Goal: Task Accomplishment & Management: Use online tool/utility

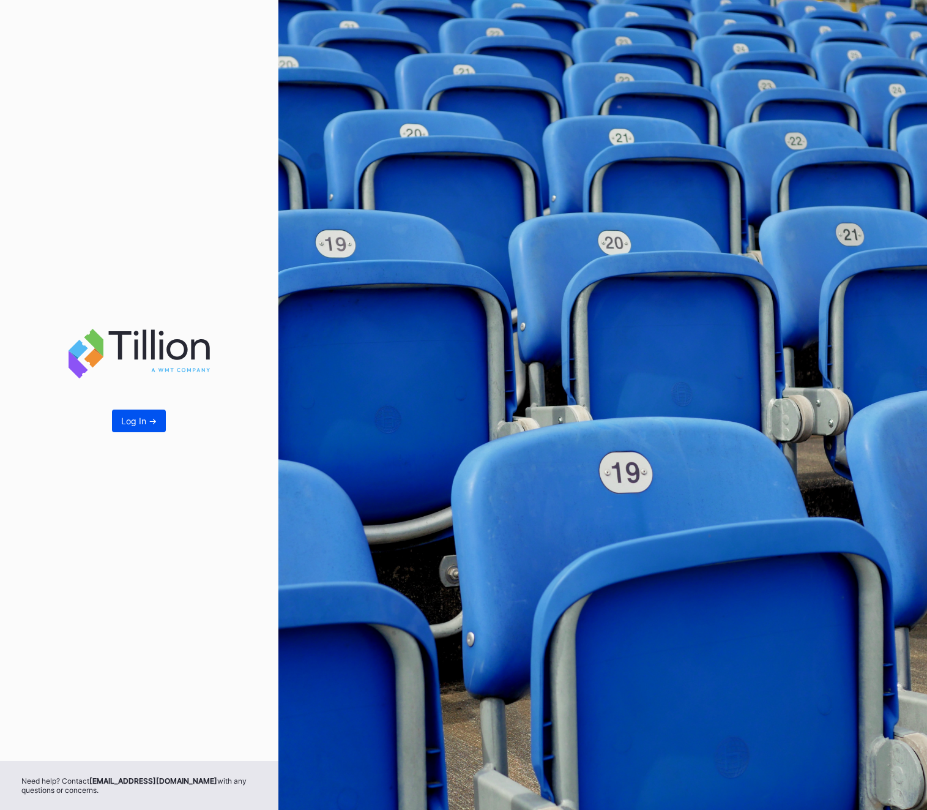
click at [152, 410] on button "Log In ->" at bounding box center [139, 421] width 54 height 23
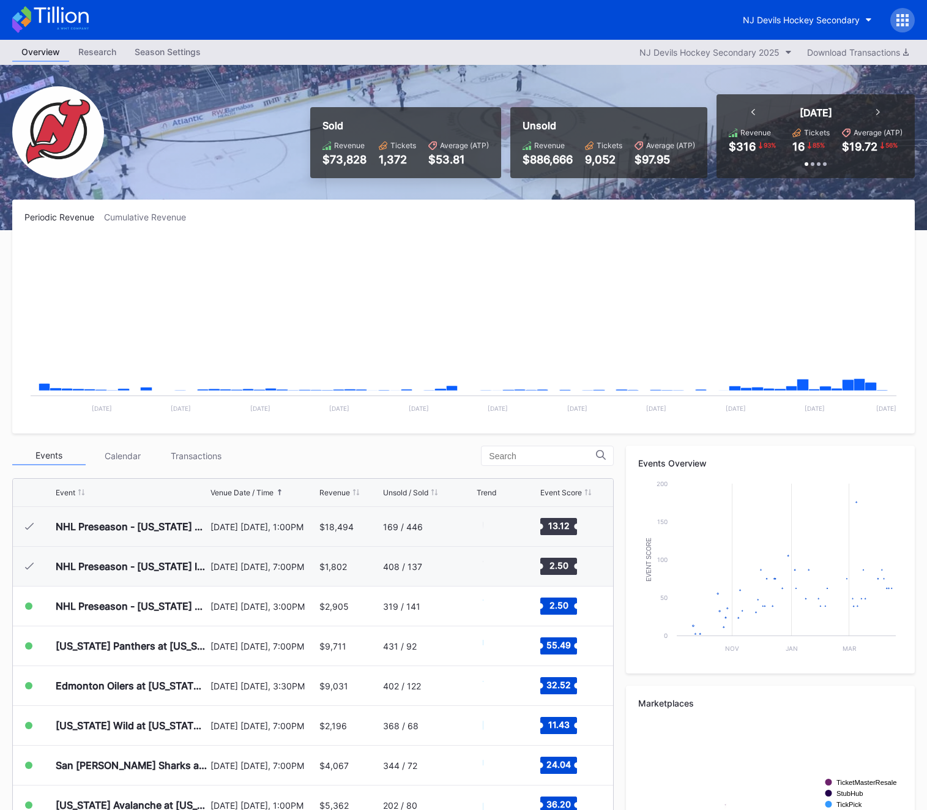
scroll to position [79, 0]
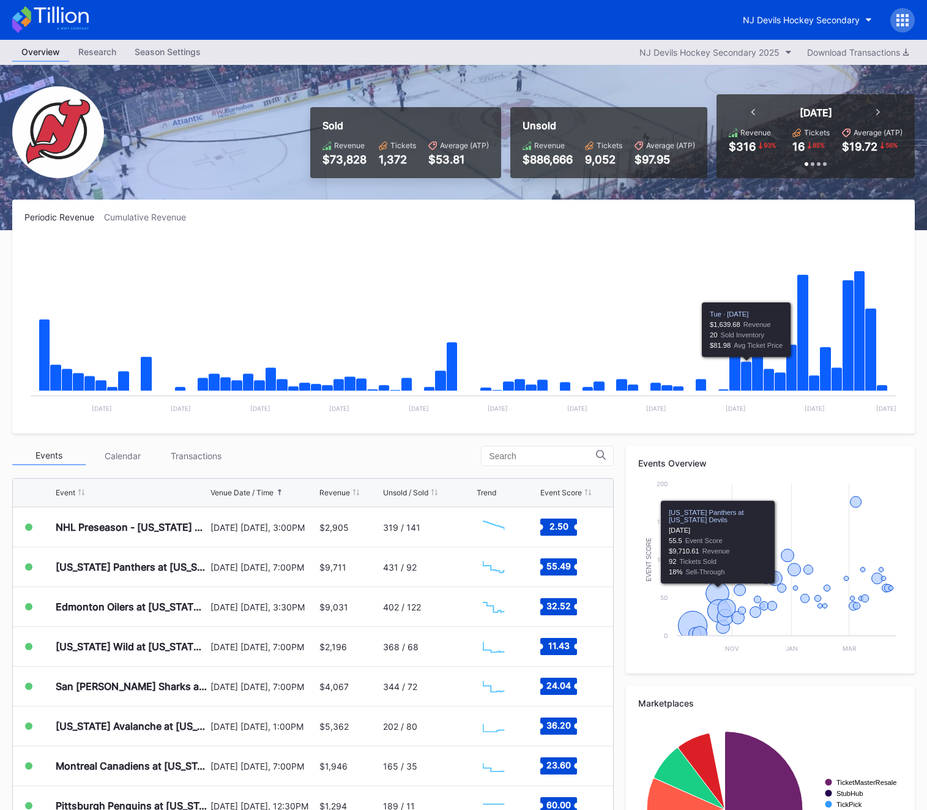
click at [906, 23] on icon at bounding box center [903, 20] width 12 height 12
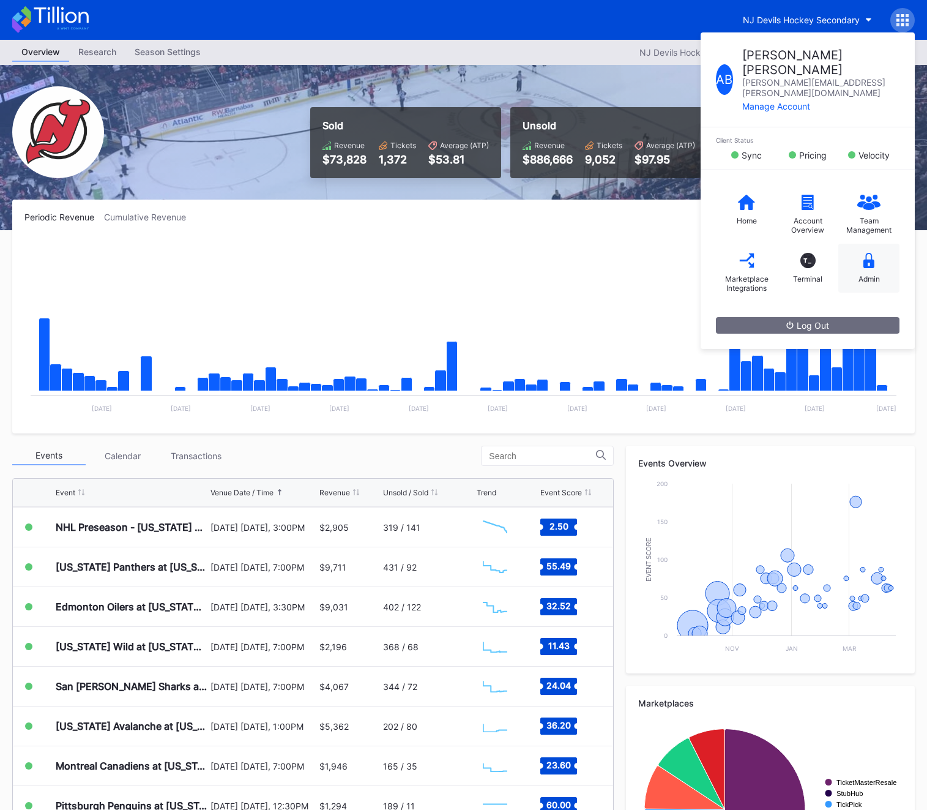
click at [872, 245] on div "Admin" at bounding box center [869, 268] width 61 height 49
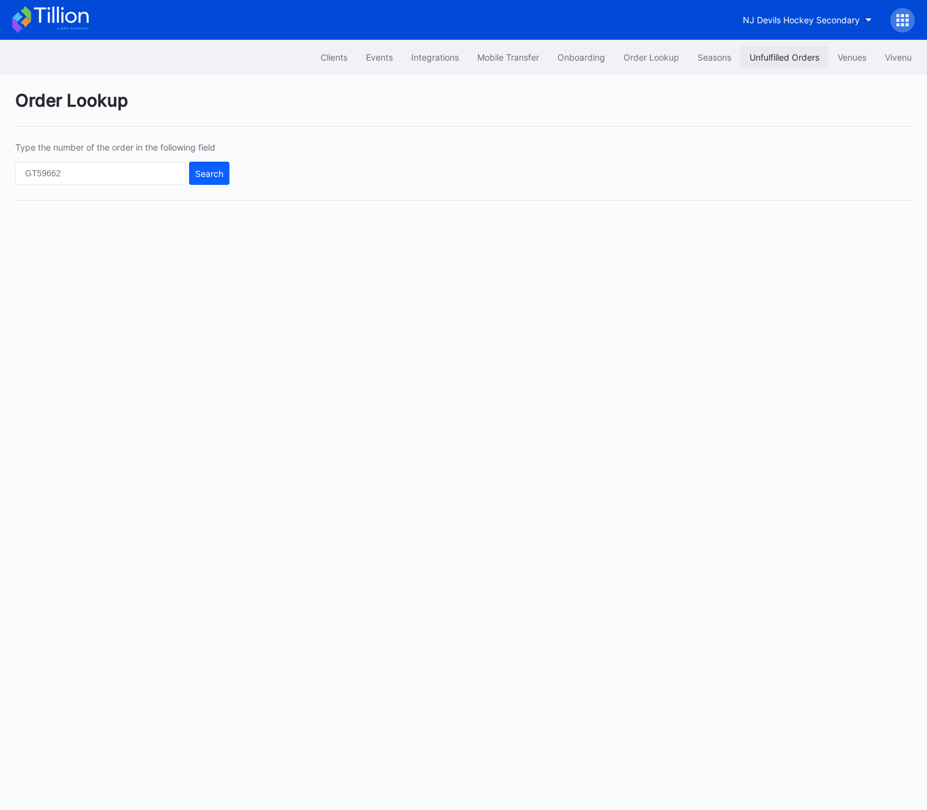
click at [790, 61] on div "Unfulfilled Orders" at bounding box center [785, 57] width 70 height 10
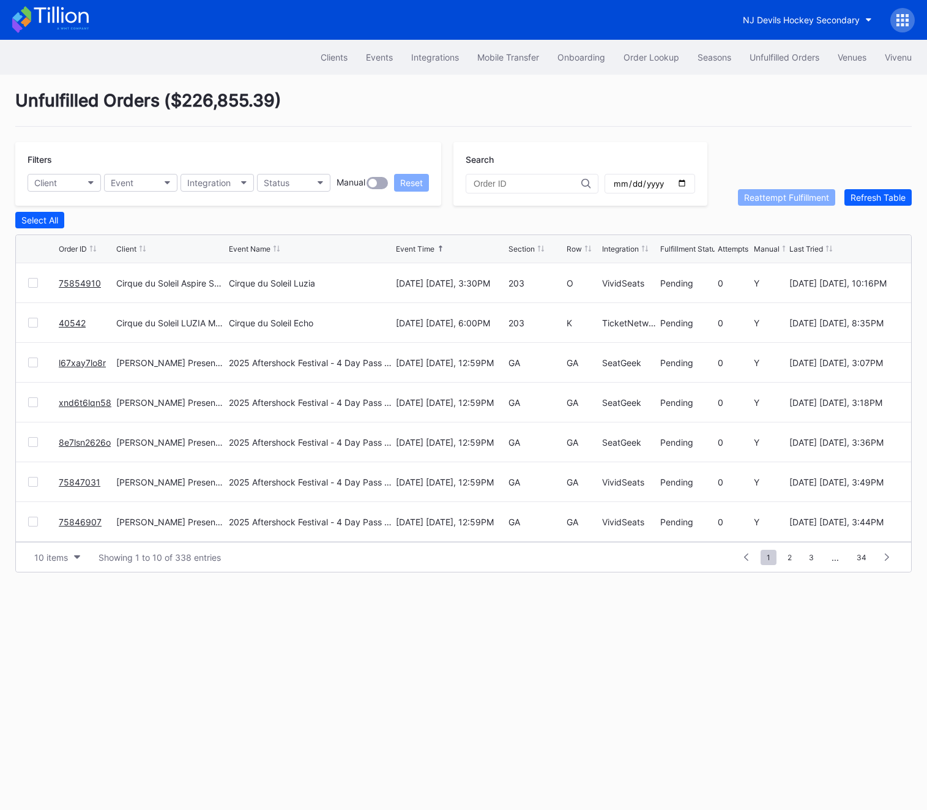
click at [658, 179] on input "date" at bounding box center [650, 183] width 75 height 11
click at [662, 181] on input "date" at bounding box center [650, 183] width 75 height 11
type input "[DATE]"
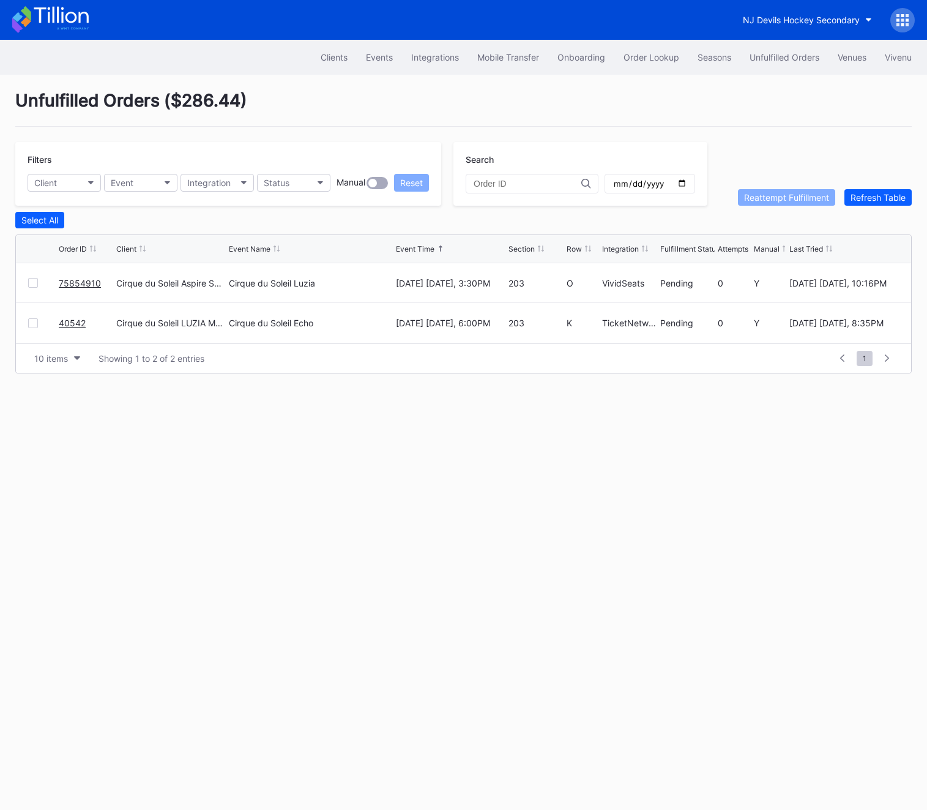
click at [73, 280] on link "75854910" at bounding box center [80, 283] width 42 height 10
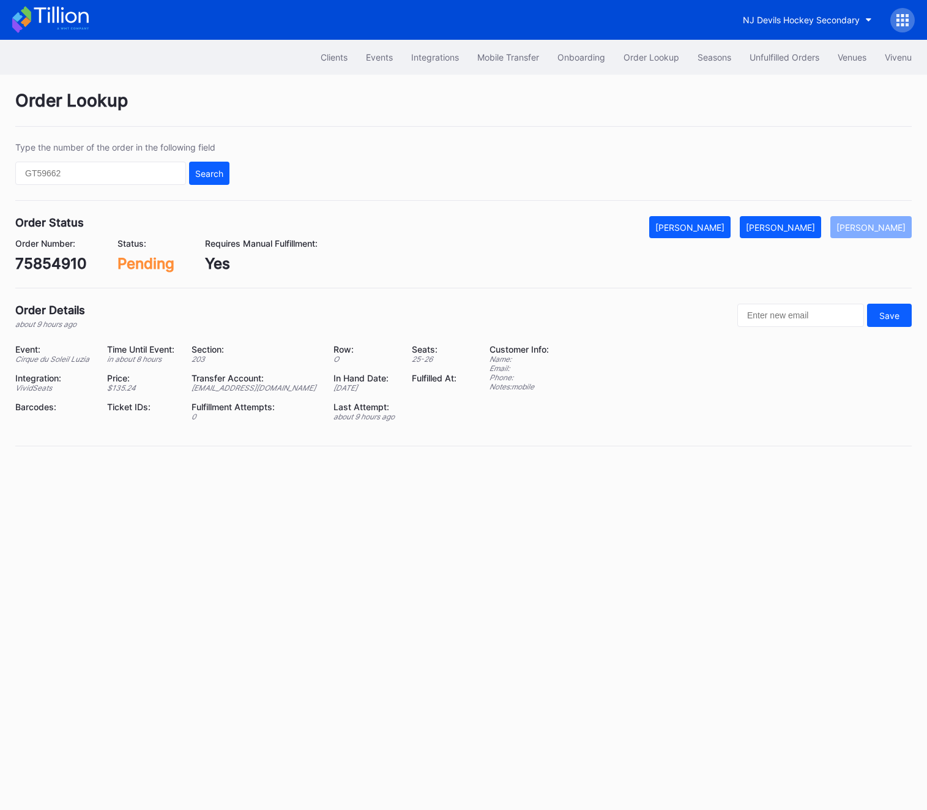
click at [54, 256] on div "75854910" at bounding box center [51, 264] width 72 height 18
copy div "75854910"
click at [786, 226] on div "[PERSON_NAME]" at bounding box center [780, 227] width 69 height 10
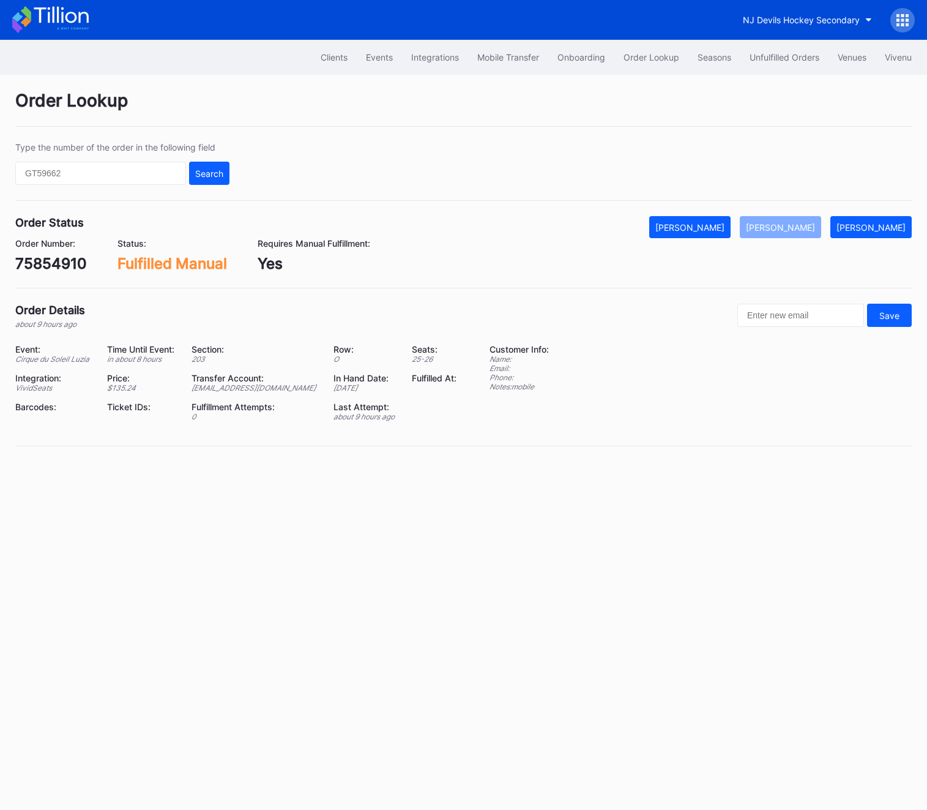
click at [777, 45] on div "Clients Events Integrations Mobile Transfer Onboarding Order Lookup Seasons Unf…" at bounding box center [463, 57] width 927 height 35
click at [777, 53] on div "Unfulfilled Orders" at bounding box center [785, 57] width 70 height 10
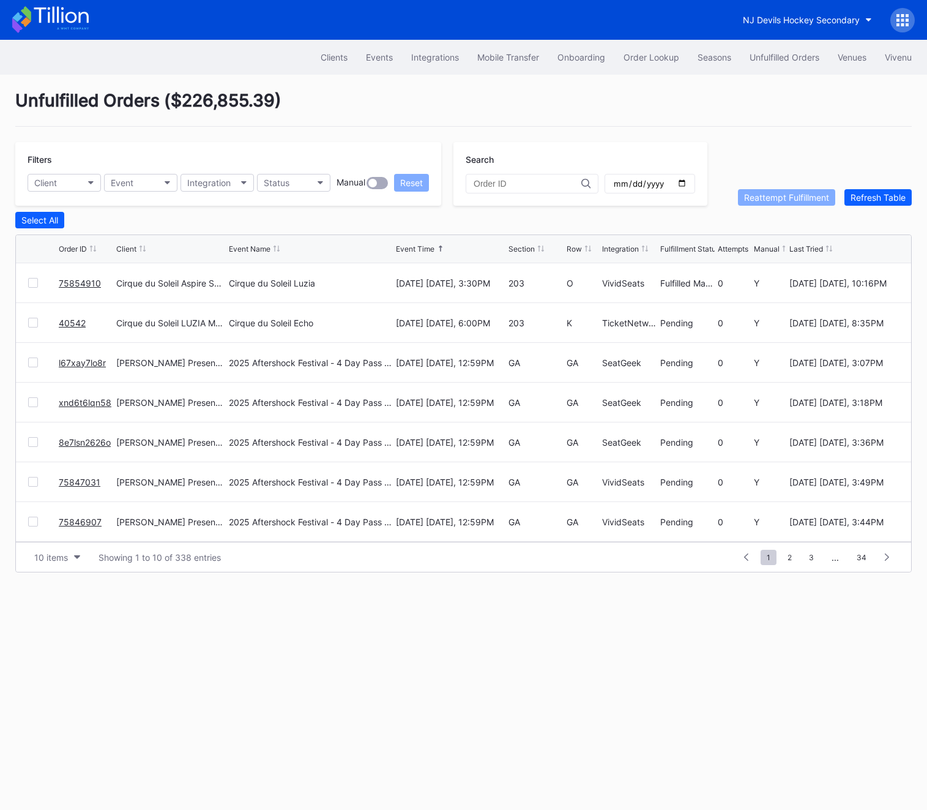
click at [59, 321] on link "40542" at bounding box center [72, 323] width 27 height 10
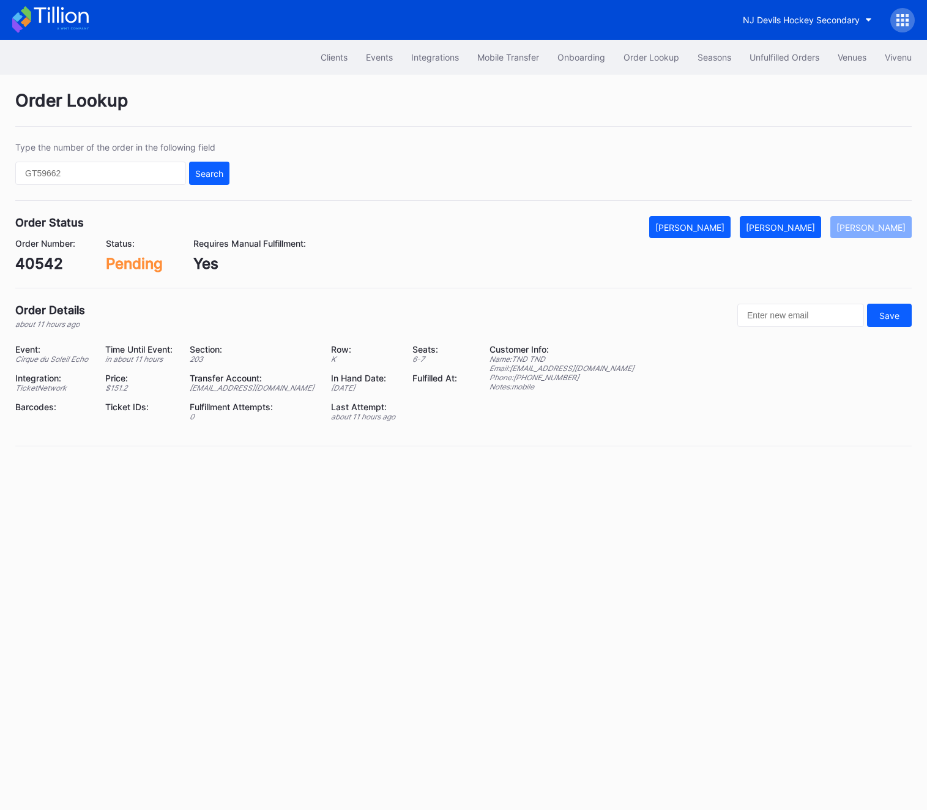
click at [240, 387] on div "[EMAIL_ADDRESS][DOMAIN_NAME]" at bounding box center [253, 387] width 126 height 9
copy div "[EMAIL_ADDRESS][DOMAIN_NAME]"
click at [805, 228] on div "[PERSON_NAME]" at bounding box center [780, 227] width 69 height 10
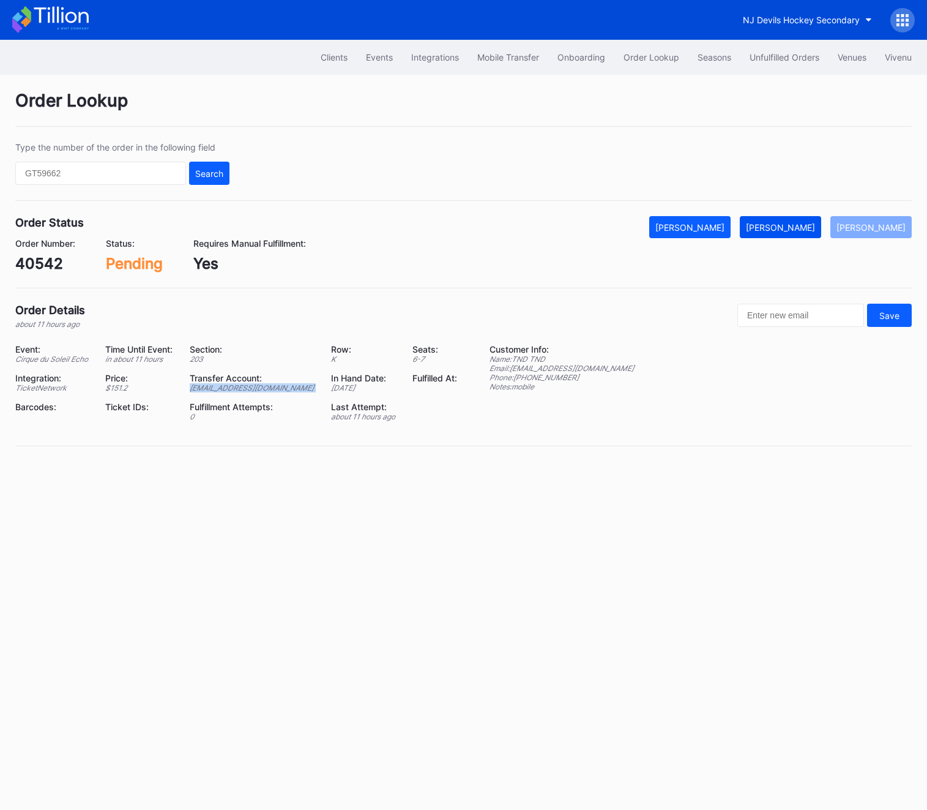
click at [805, 228] on div "[PERSON_NAME]" at bounding box center [780, 227] width 69 height 10
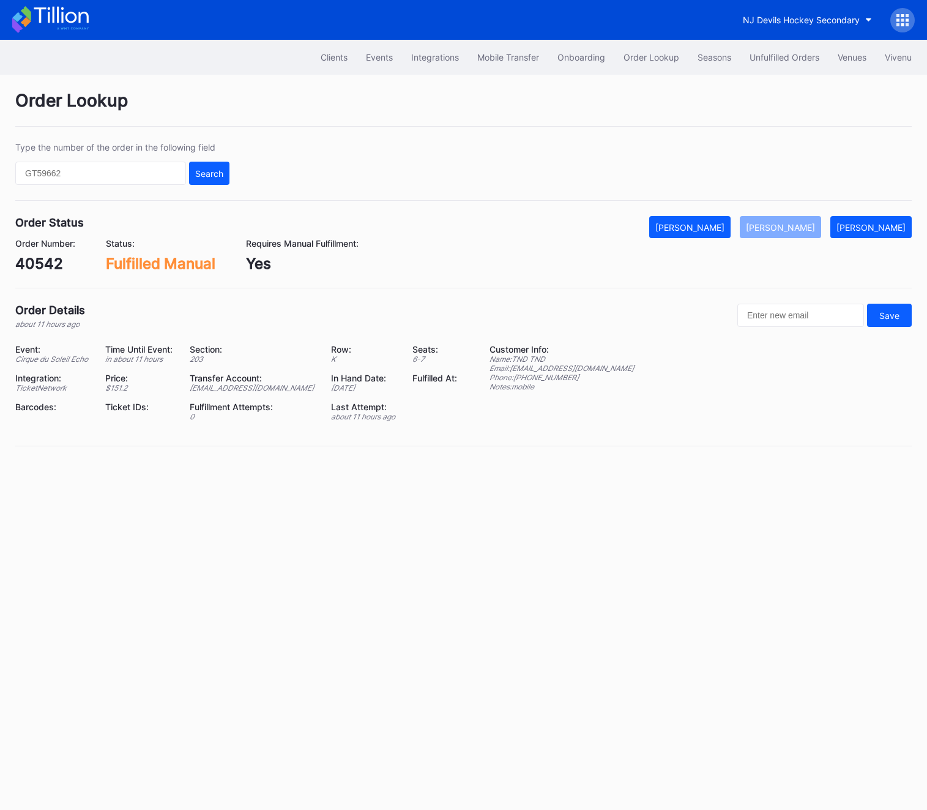
click at [764, 39] on div "NJ Devils Hockey Secondary" at bounding box center [463, 20] width 927 height 40
click at [764, 51] on button "Unfulfilled Orders" at bounding box center [785, 57] width 88 height 23
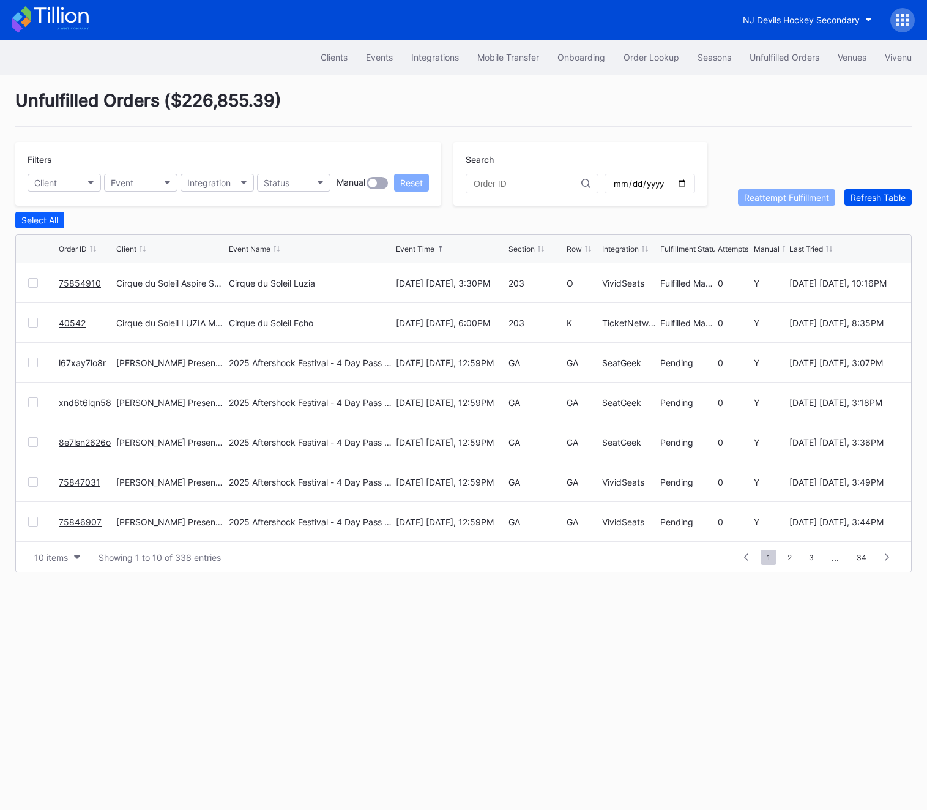
click at [896, 197] on div "Refresh Table" at bounding box center [878, 197] width 55 height 10
